Goal: Navigation & Orientation: Find specific page/section

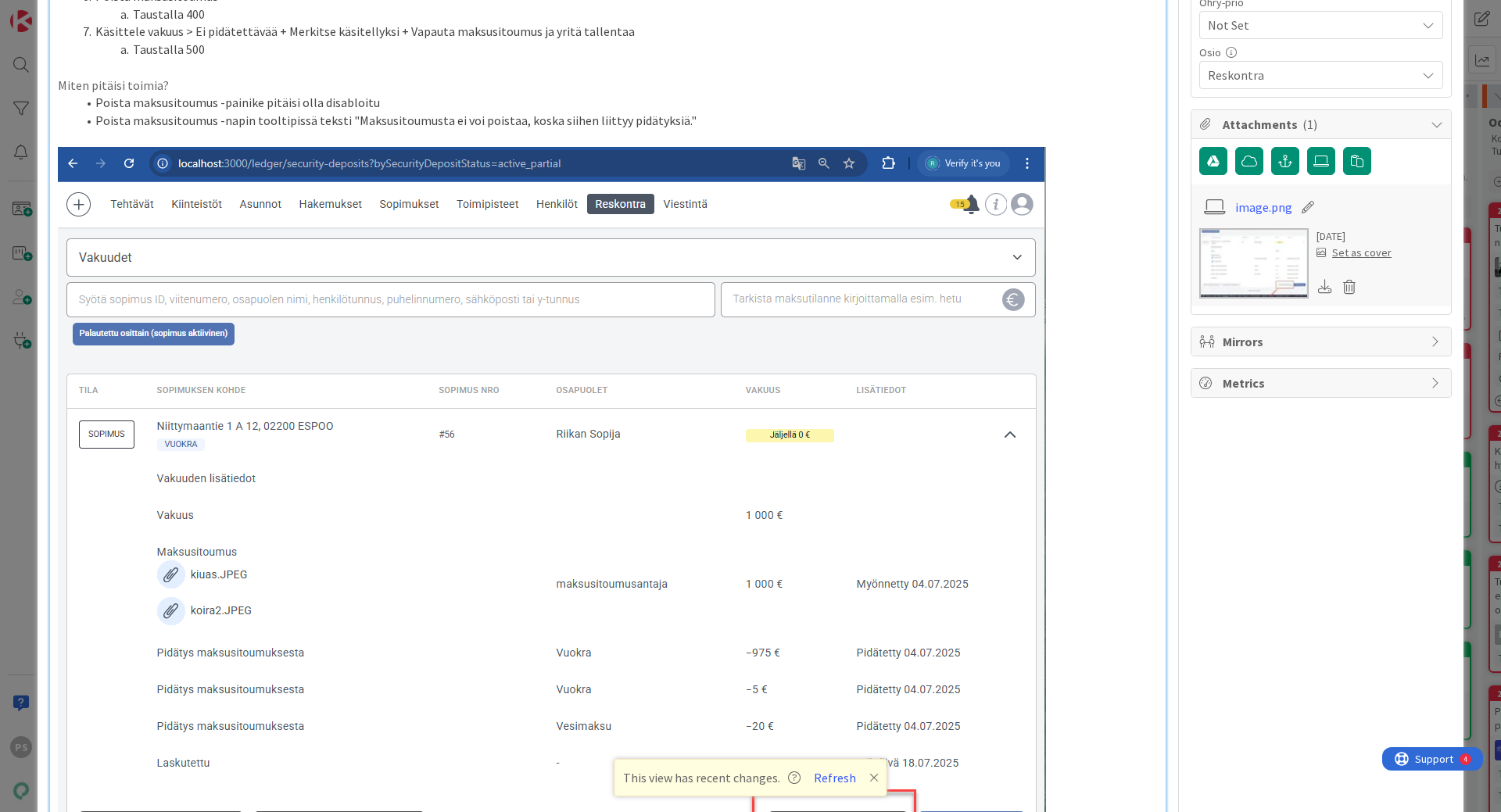
scroll to position [468, 0]
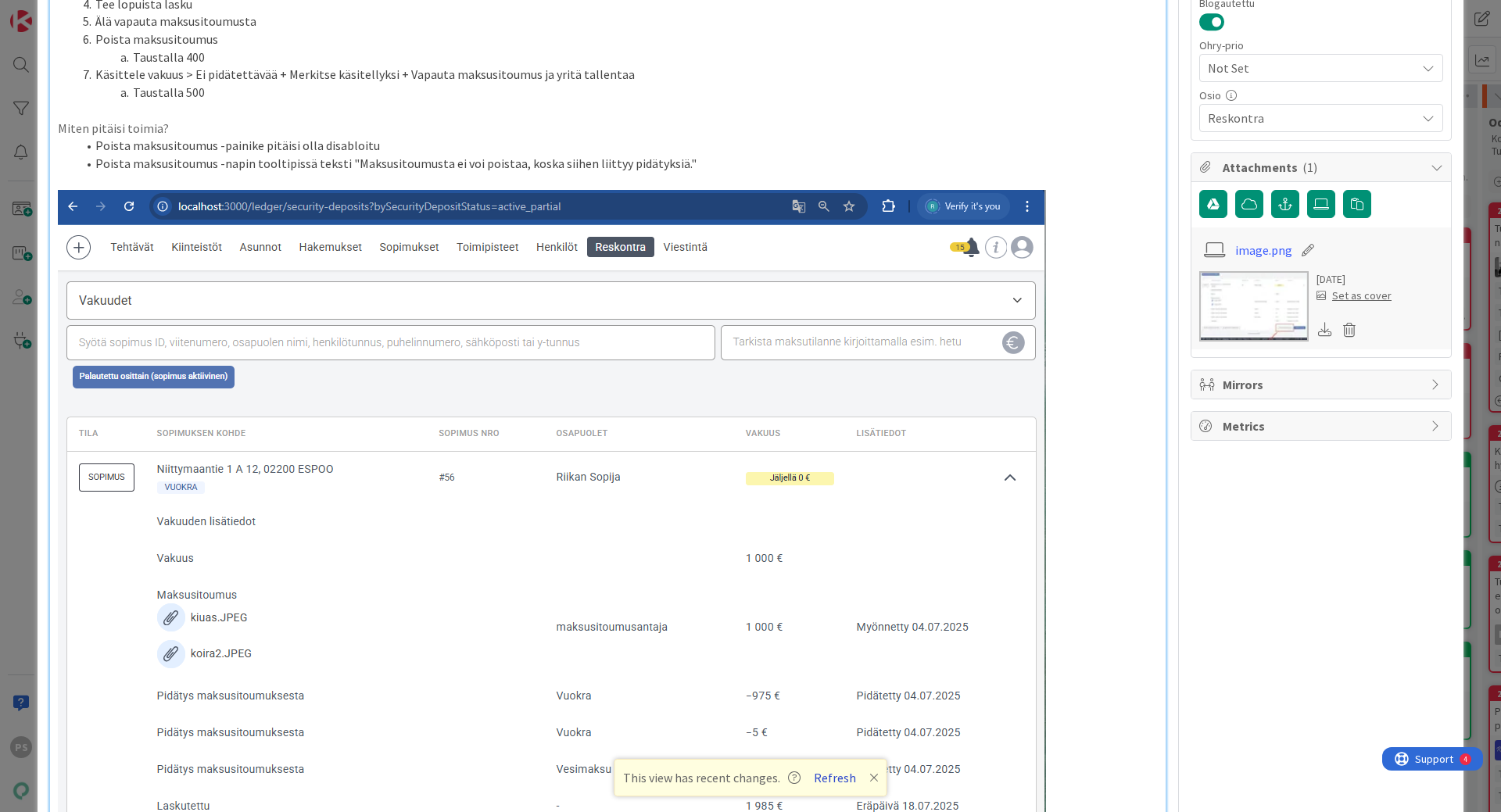
click at [830, 548] on button "Refresh" at bounding box center [835, 777] width 53 height 20
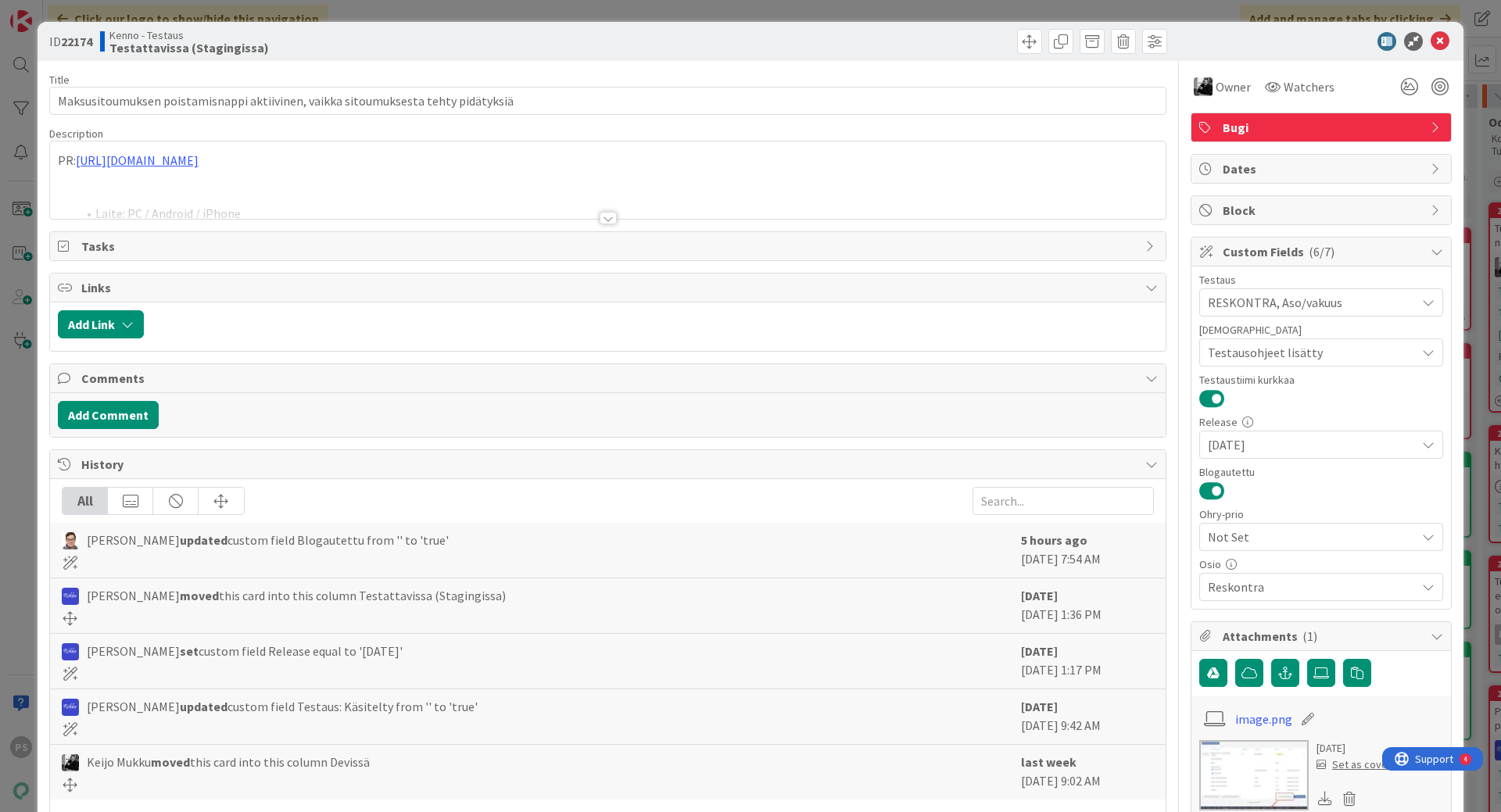
click at [602, 217] on div at bounding box center [609, 217] width 17 height 12
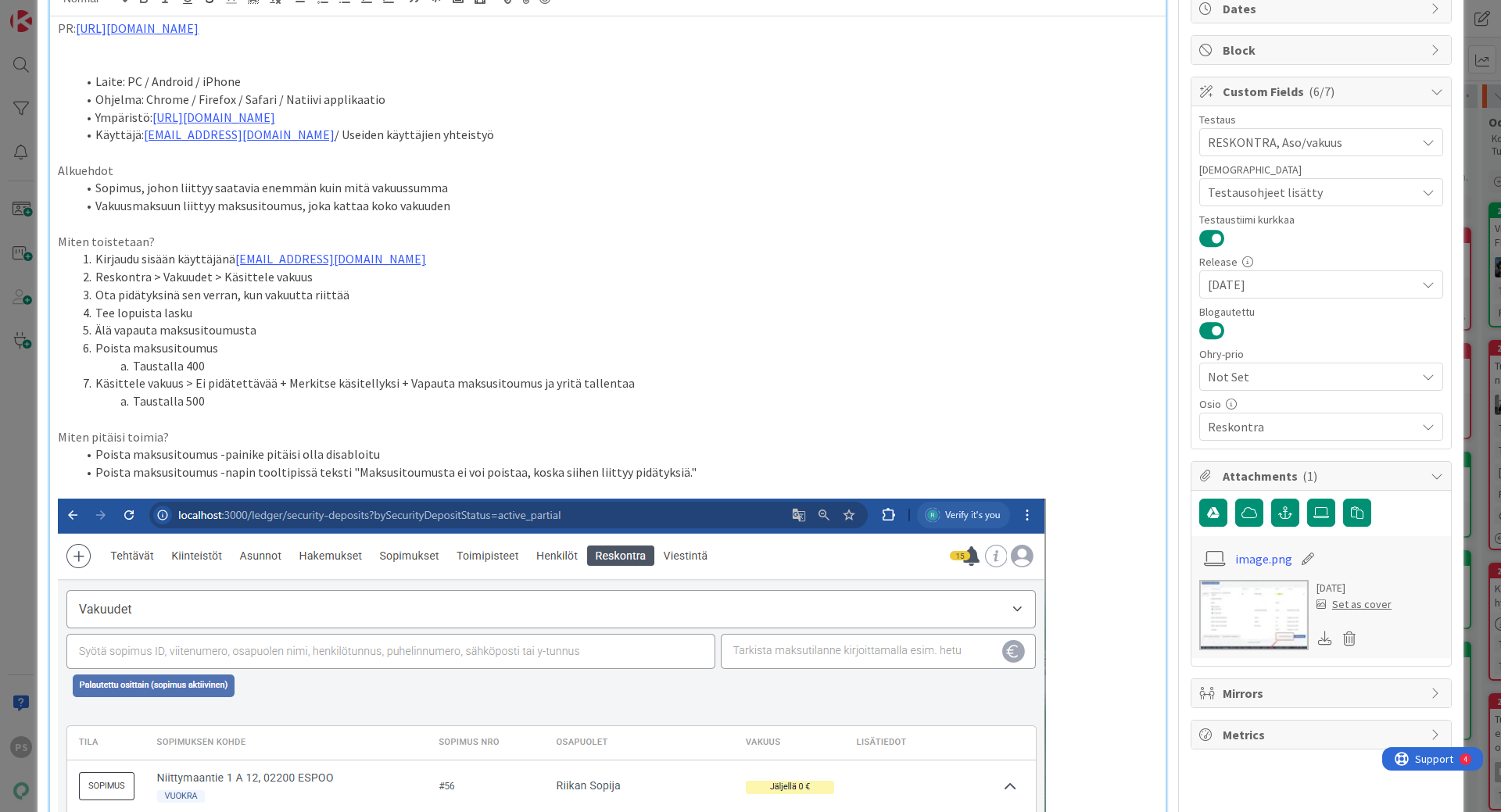
scroll to position [156, 0]
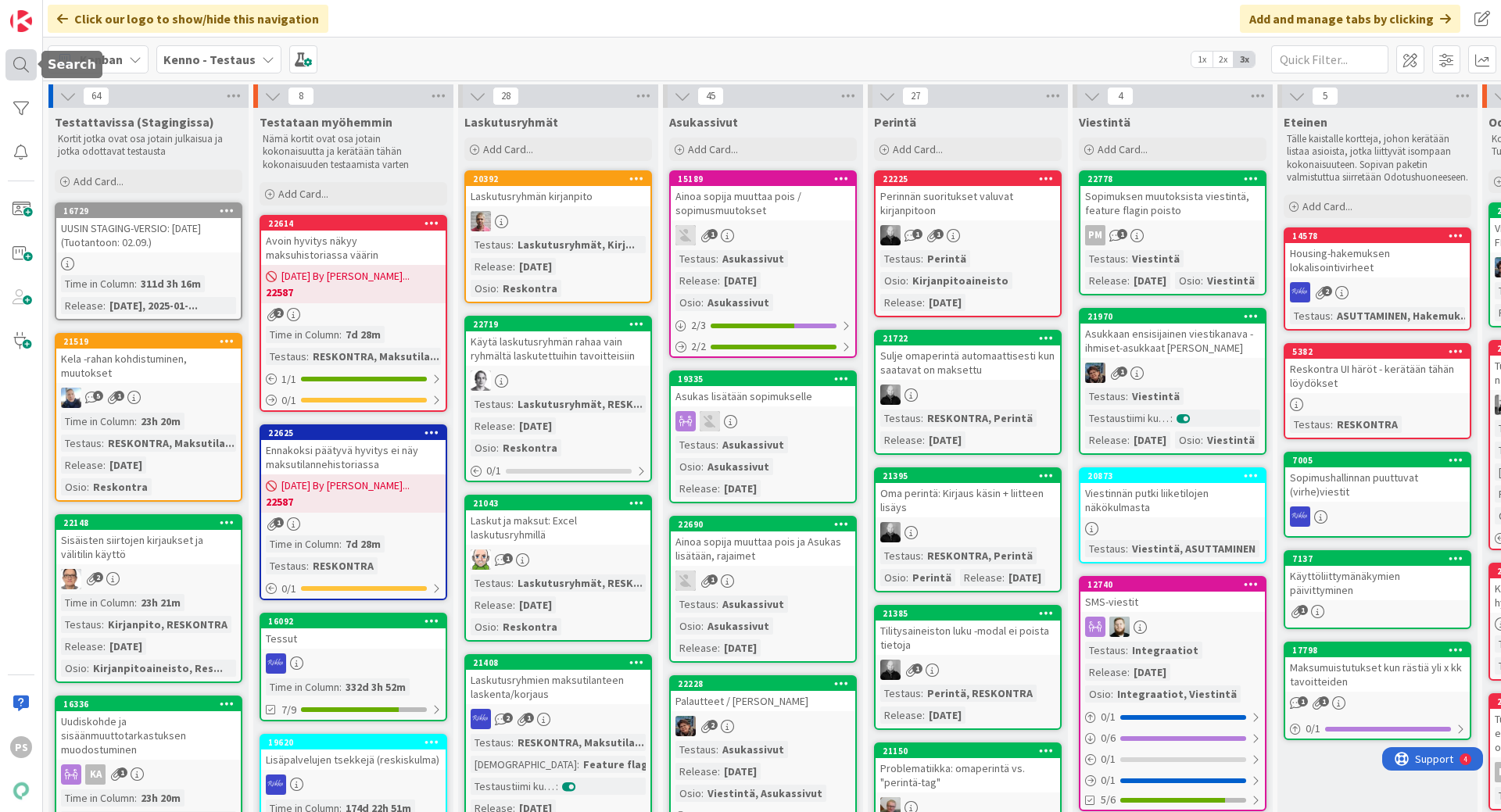
click at [11, 58] on div at bounding box center [21, 65] width 31 height 31
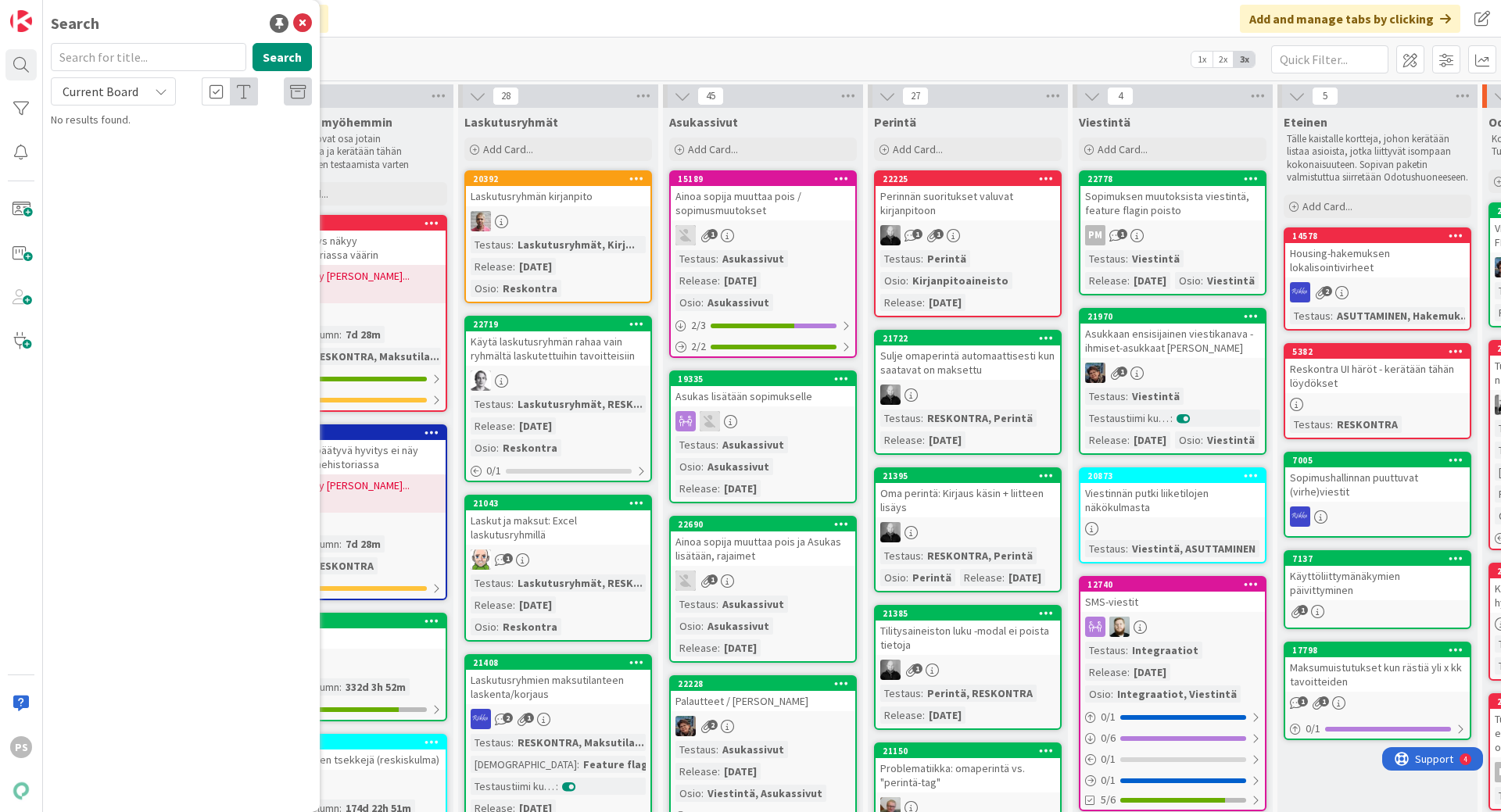
click at [91, 57] on input "text" at bounding box center [148, 57] width 195 height 29
type input "16443"
click at [160, 92] on icon at bounding box center [161, 90] width 12 height 12
click at [134, 155] on span "All Boards" at bounding box center [140, 156] width 163 height 24
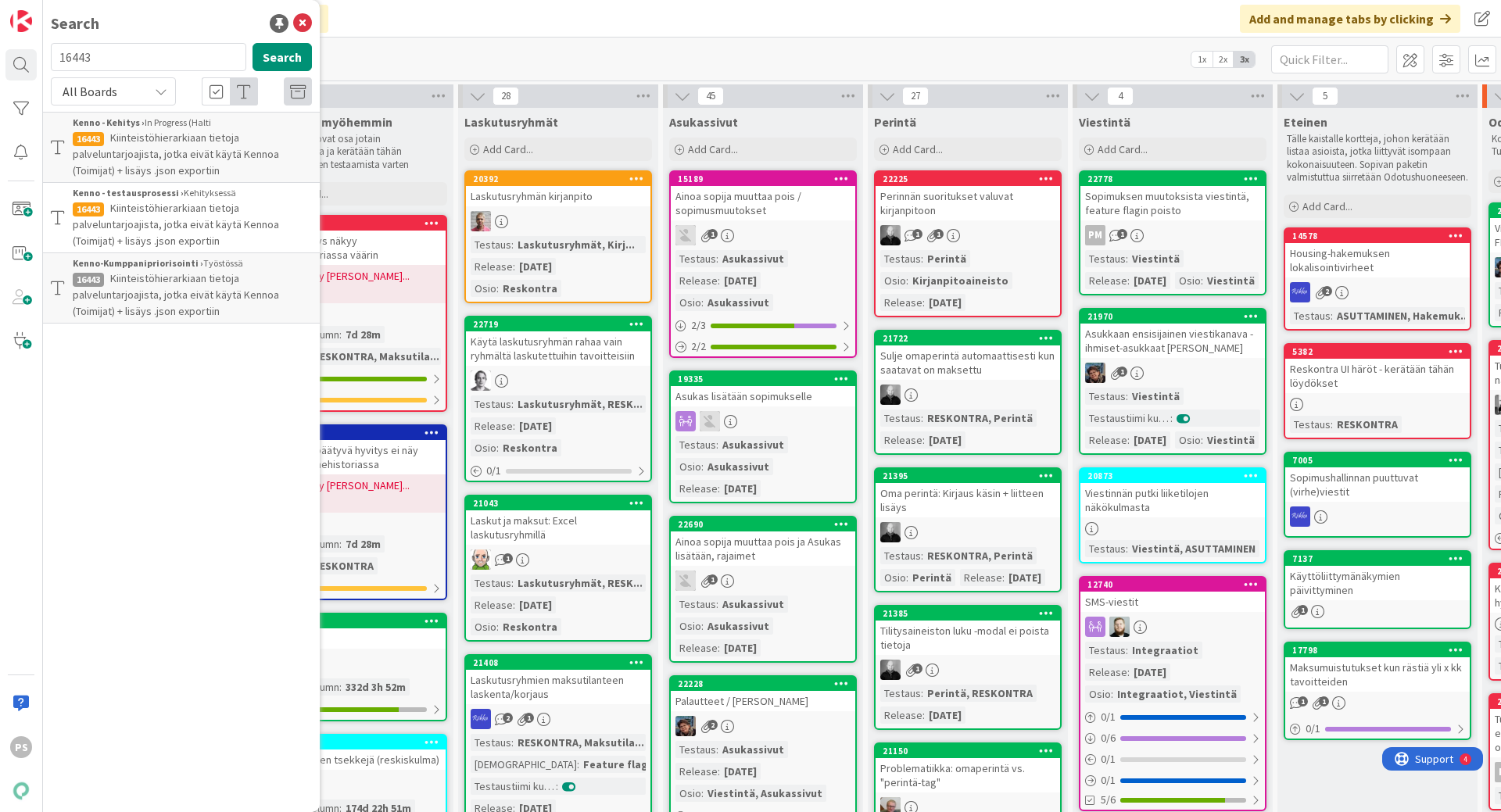
click at [171, 142] on span "Kiinteistöhierarkiaan tietoja palveluntarjoajista, jotka eivät käytä Kennoa (To…" at bounding box center [175, 153] width 207 height 47
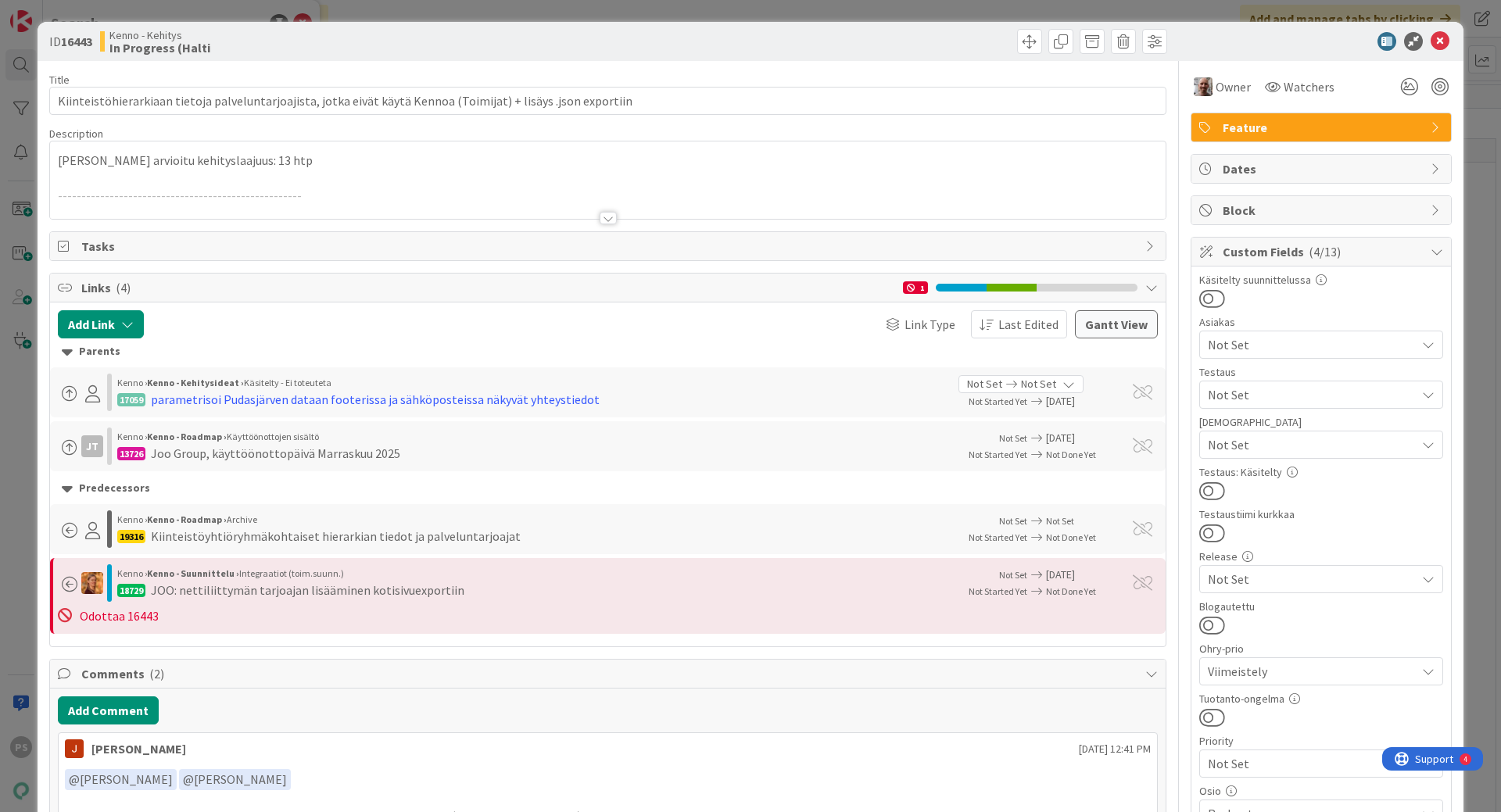
click at [600, 216] on div at bounding box center [609, 217] width 17 height 12
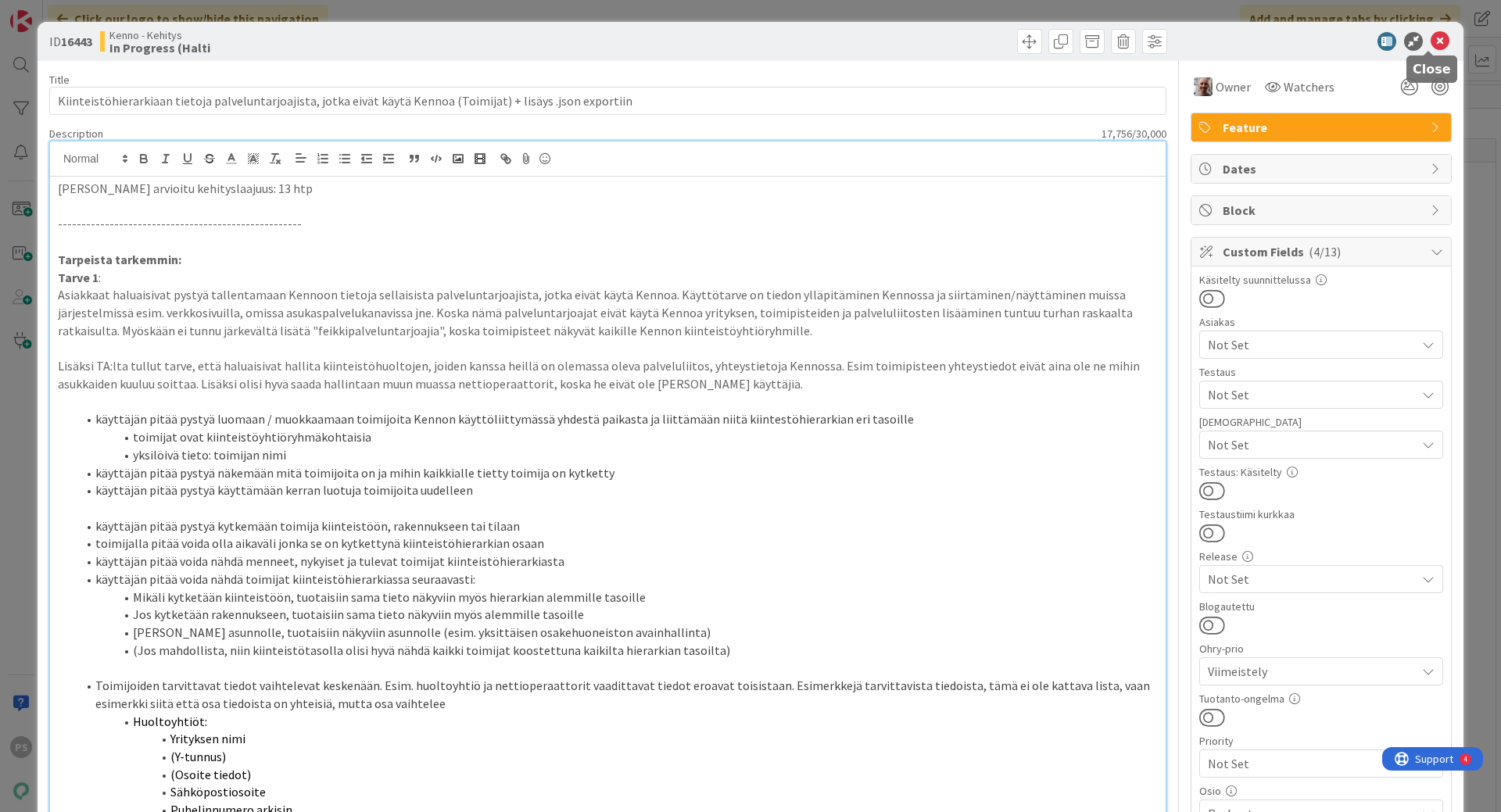
click at [1431, 36] on icon at bounding box center [1440, 42] width 19 height 19
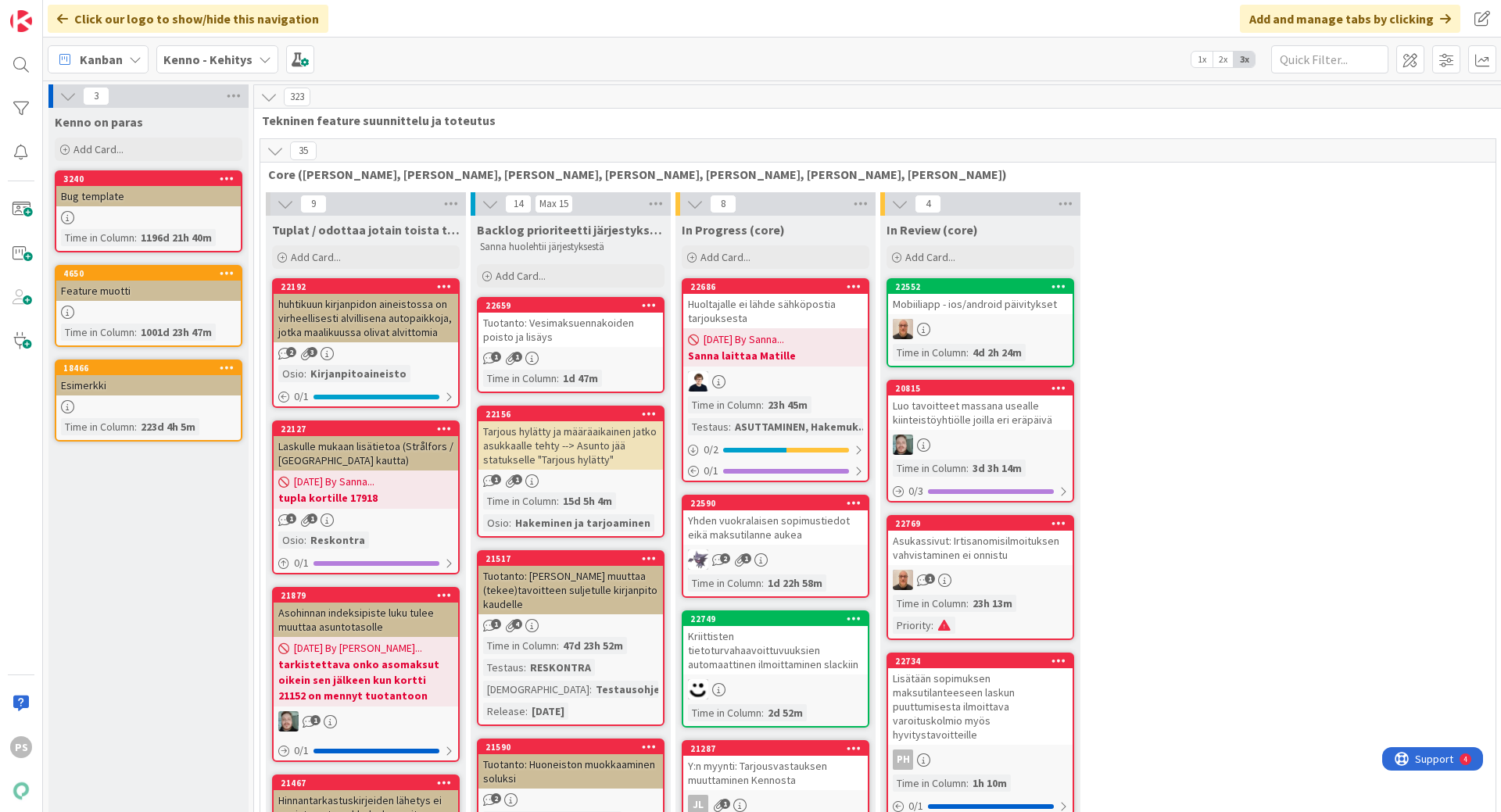
click at [259, 54] on icon at bounding box center [265, 59] width 12 height 12
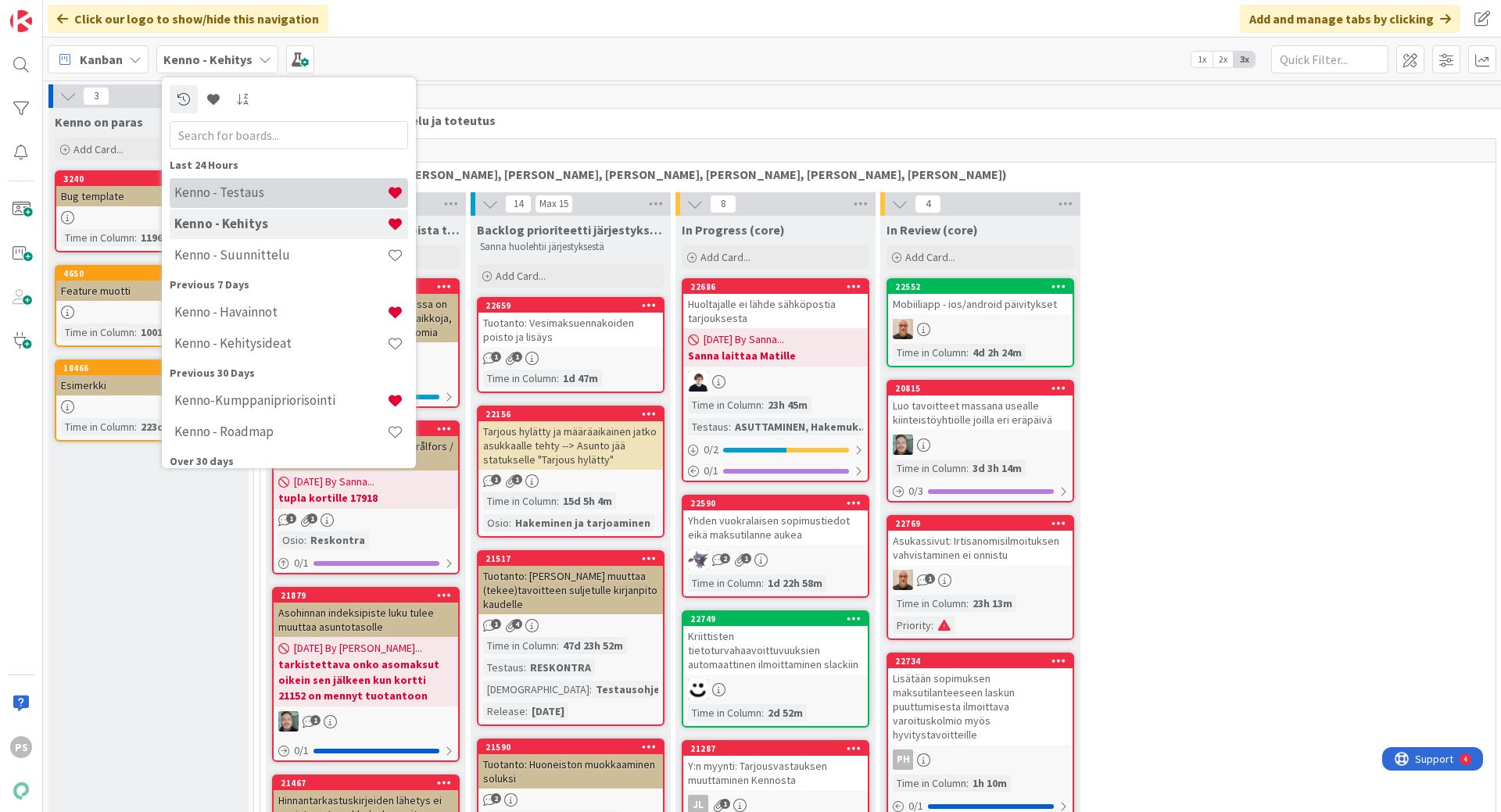
click at [245, 194] on h4 "Kenno - Testaus" at bounding box center [280, 192] width 212 height 15
